Goal: Information Seeking & Learning: Learn about a topic

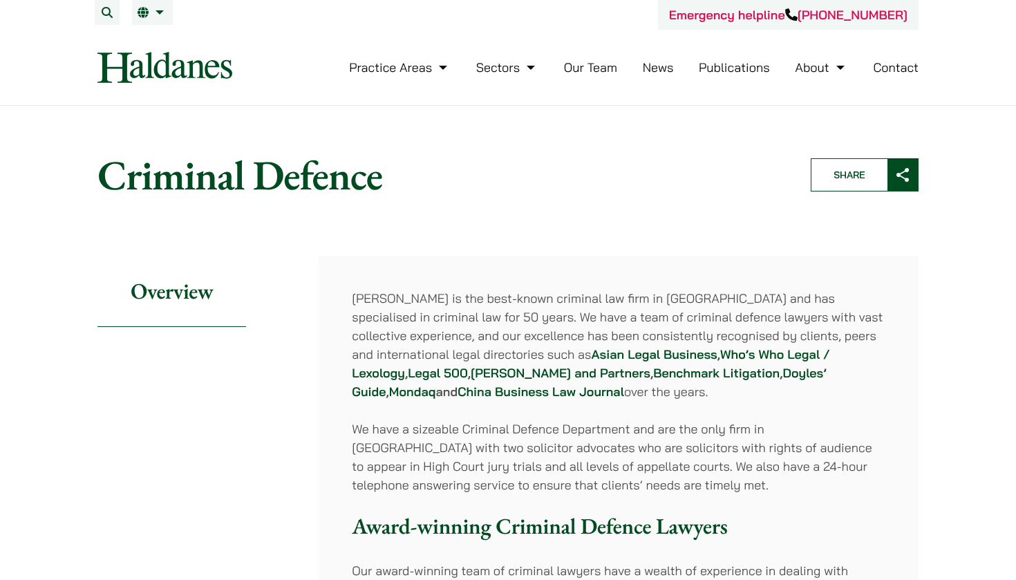
click at [594, 73] on link "Our Team" at bounding box center [590, 67] width 53 height 16
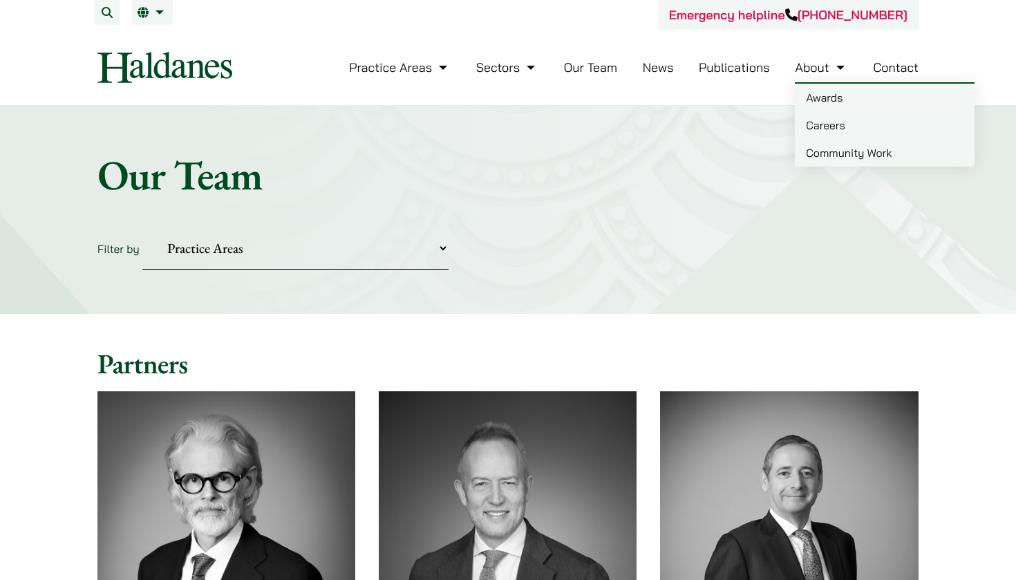
click at [834, 68] on link "About" at bounding box center [821, 67] width 53 height 16
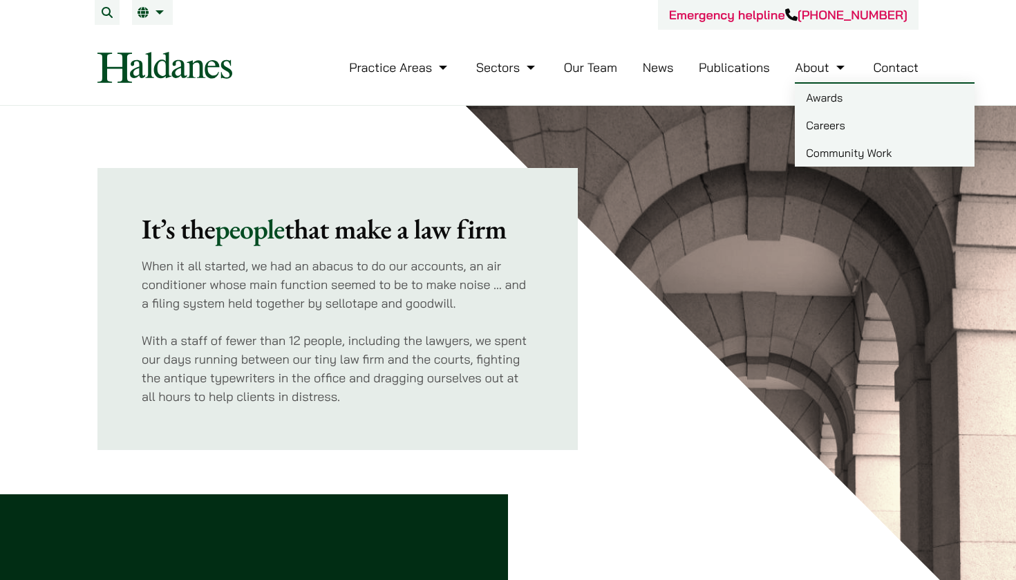
click at [829, 125] on link "Careers" at bounding box center [885, 125] width 180 height 28
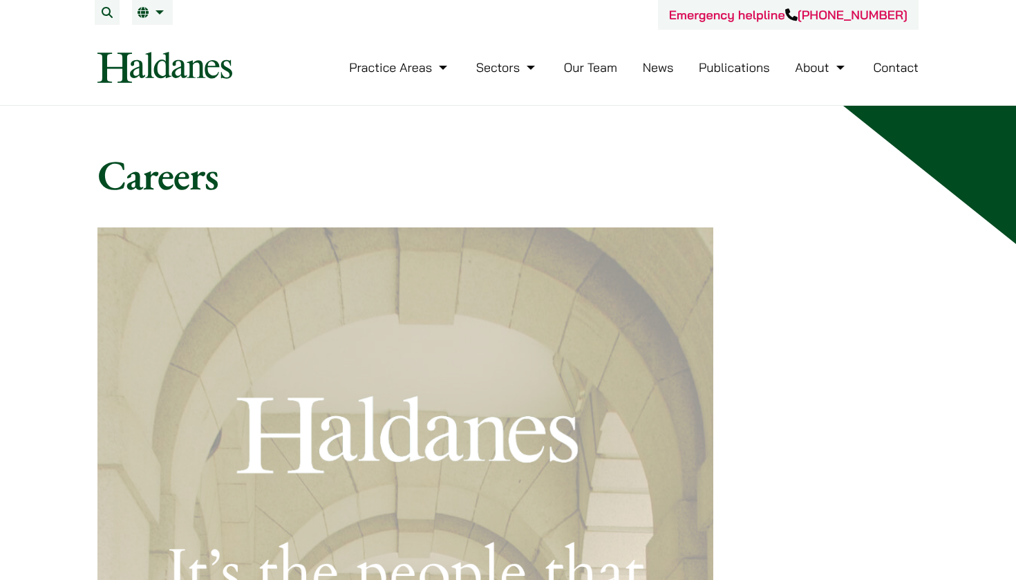
click at [600, 68] on link "Our Team" at bounding box center [590, 67] width 53 height 16
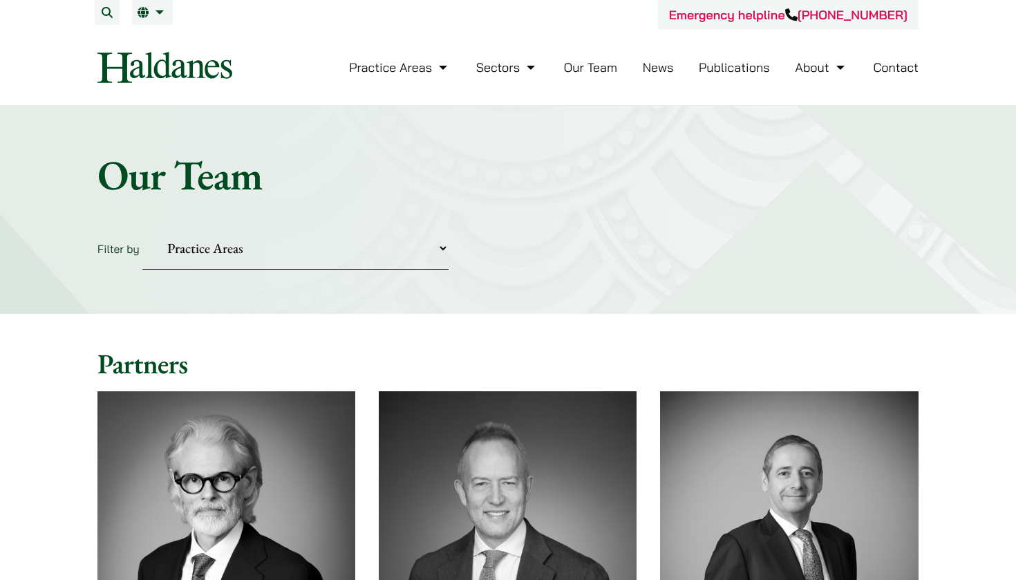
select select "securities-regulatory-disciplinary-matters"
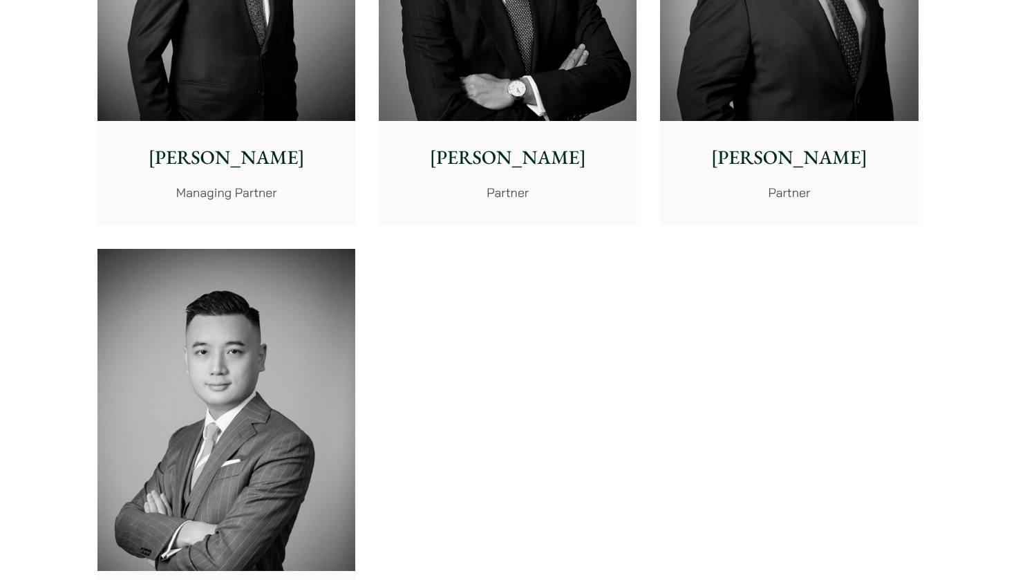
scroll to position [464, 0]
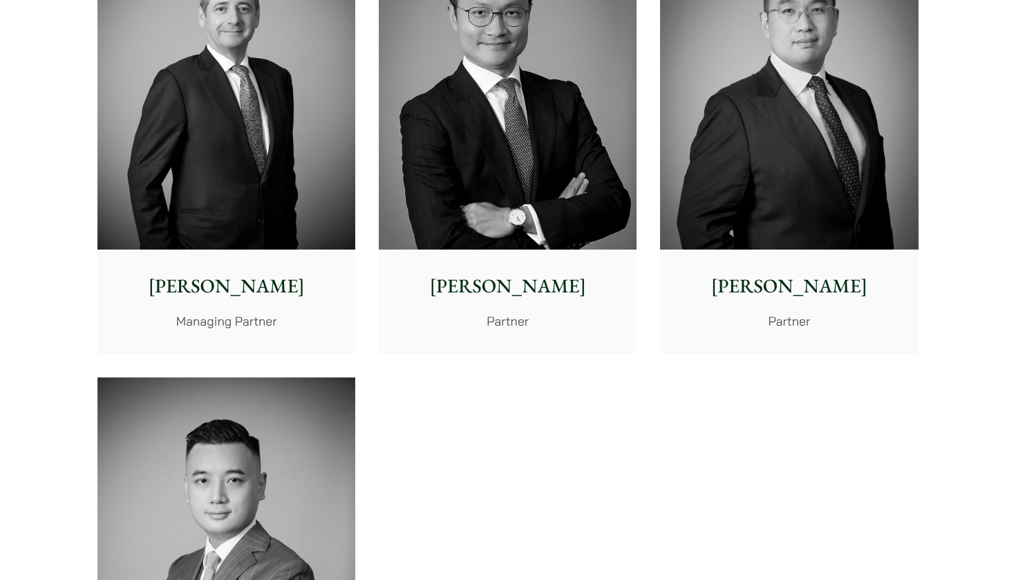
click at [582, 121] on img at bounding box center [508, 88] width 258 height 323
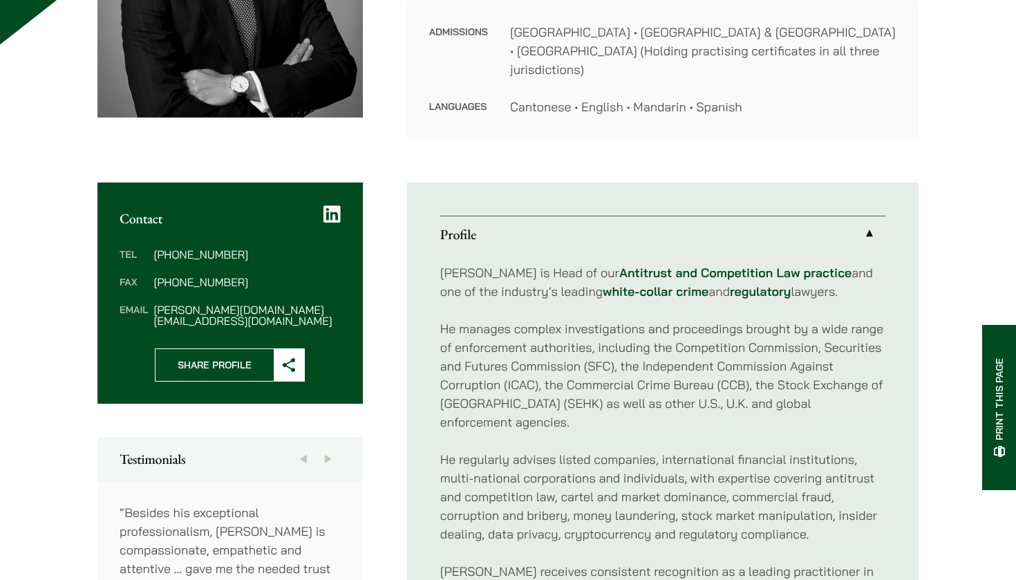
scroll to position [468, 0]
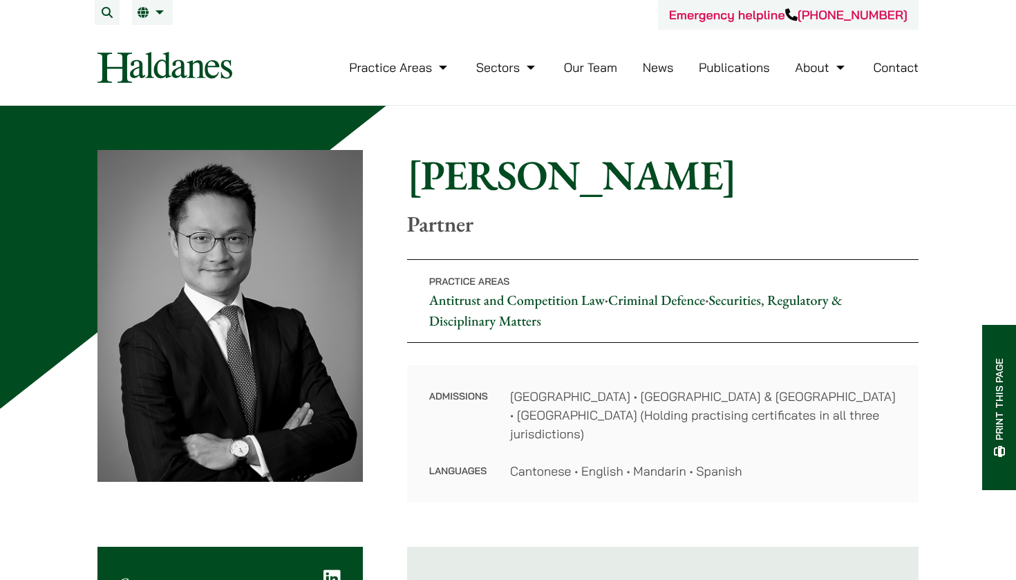
scroll to position [468, 0]
